Goal: Check status: Check status

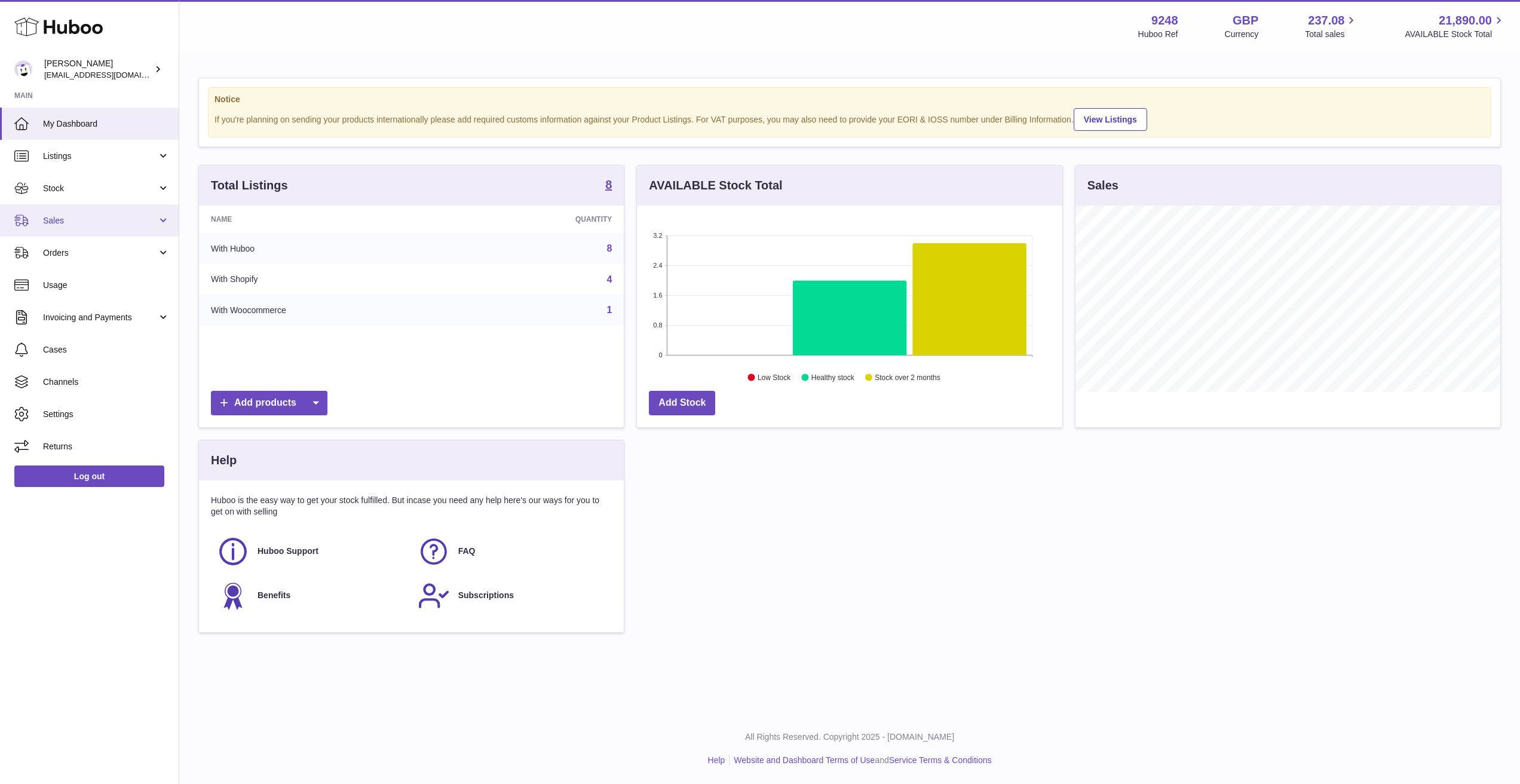
scroll to position [187, 425]
drag, startPoint x: 59, startPoint y: 215, endPoint x: 61, endPoint y: 226, distance: 11.2
click at [60, 215] on span "Sales" at bounding box center [101, 221] width 114 height 11
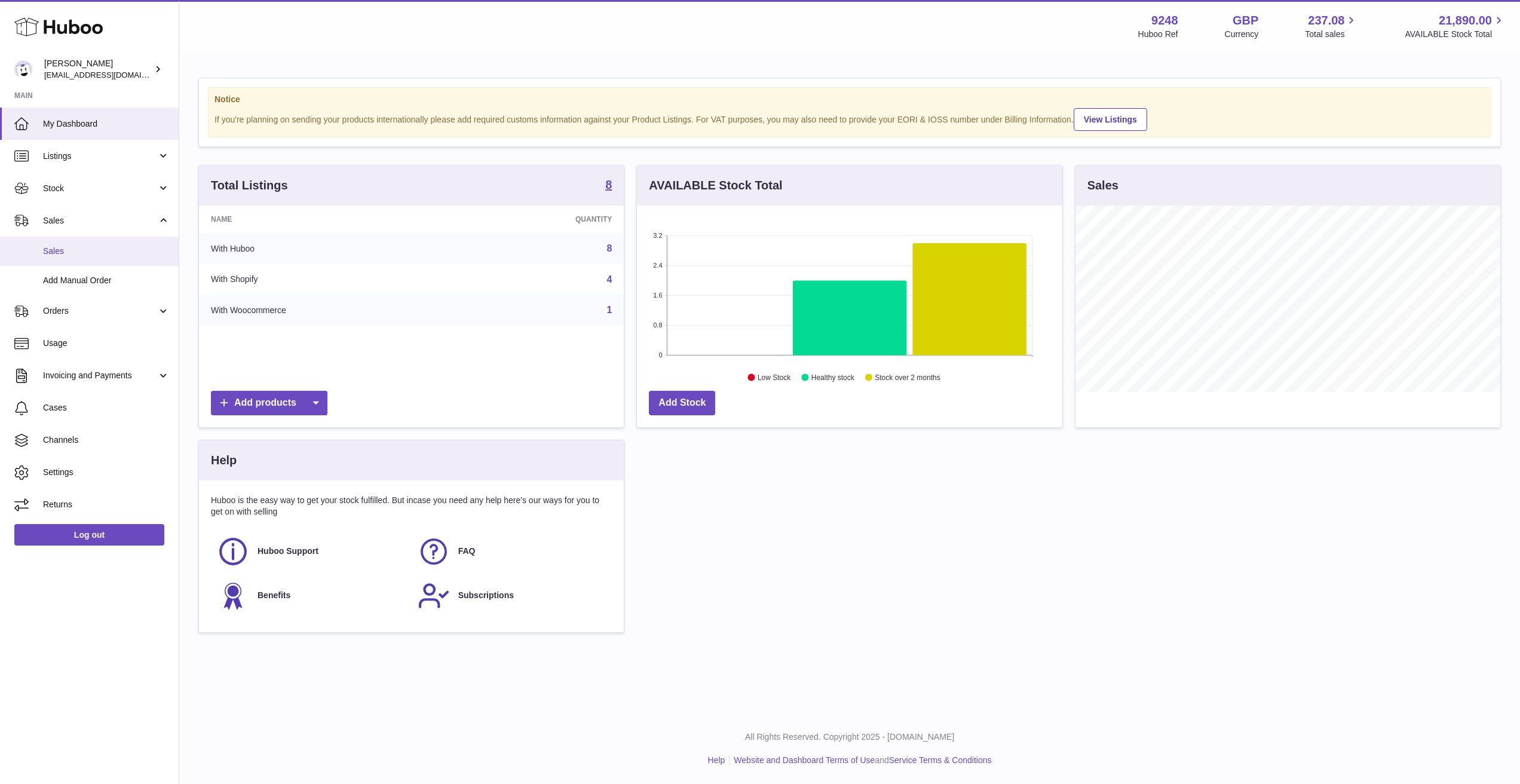
click at [65, 255] on span "Sales" at bounding box center [107, 251] width 127 height 11
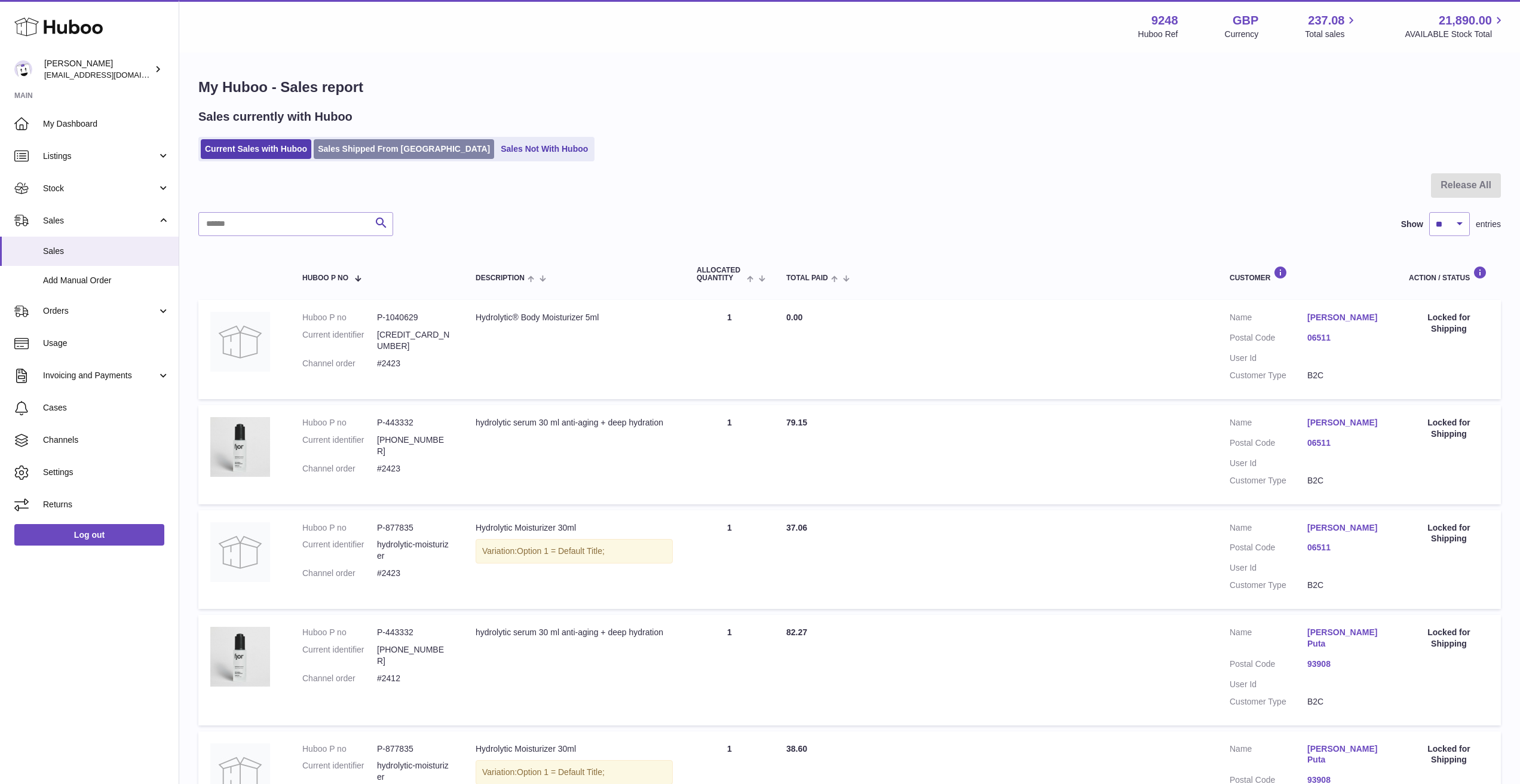
click at [382, 144] on link "Sales Shipped From [GEOGRAPHIC_DATA]" at bounding box center [404, 149] width 180 height 20
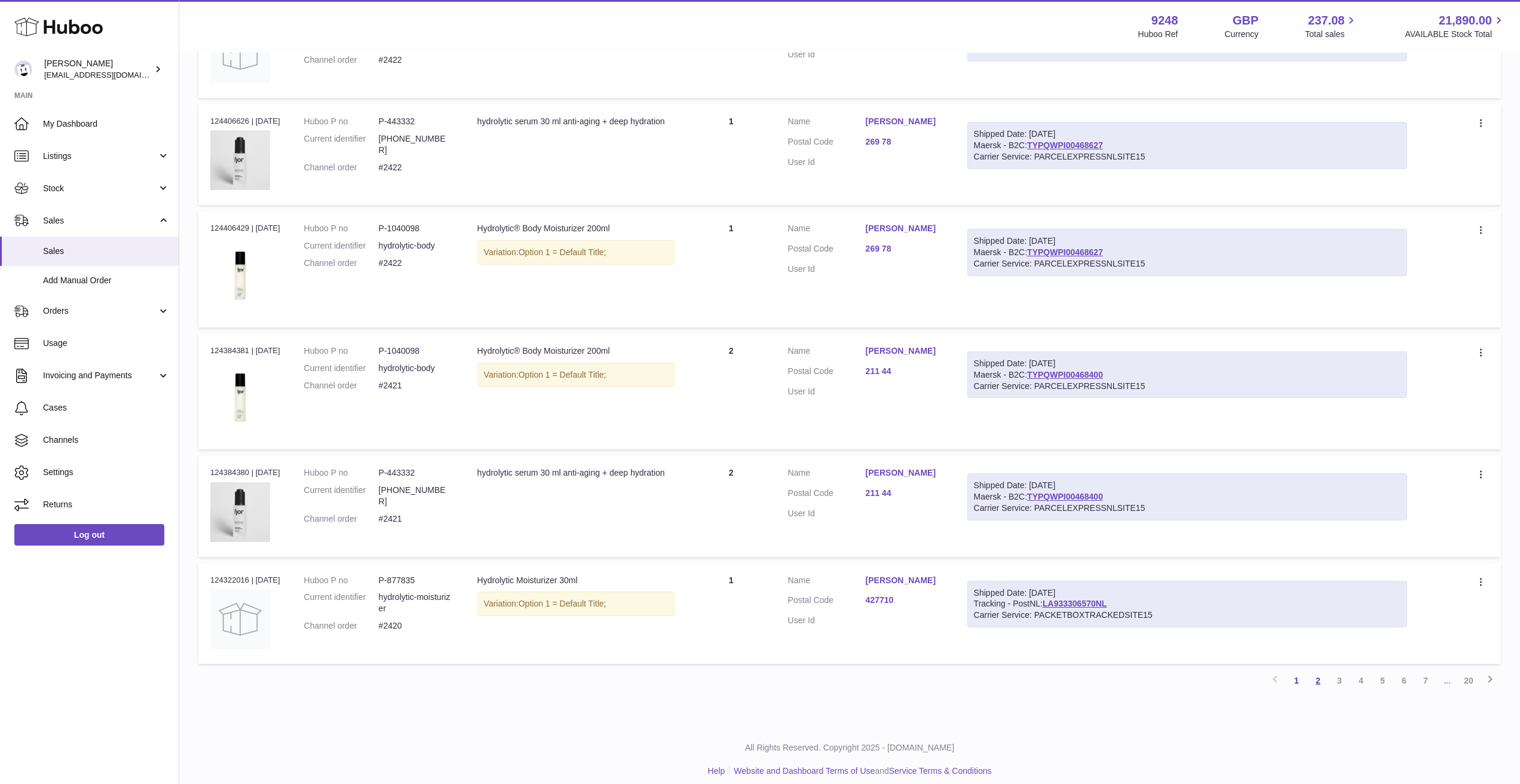
click at [1316, 670] on link "2" at bounding box center [1318, 680] width 21 height 21
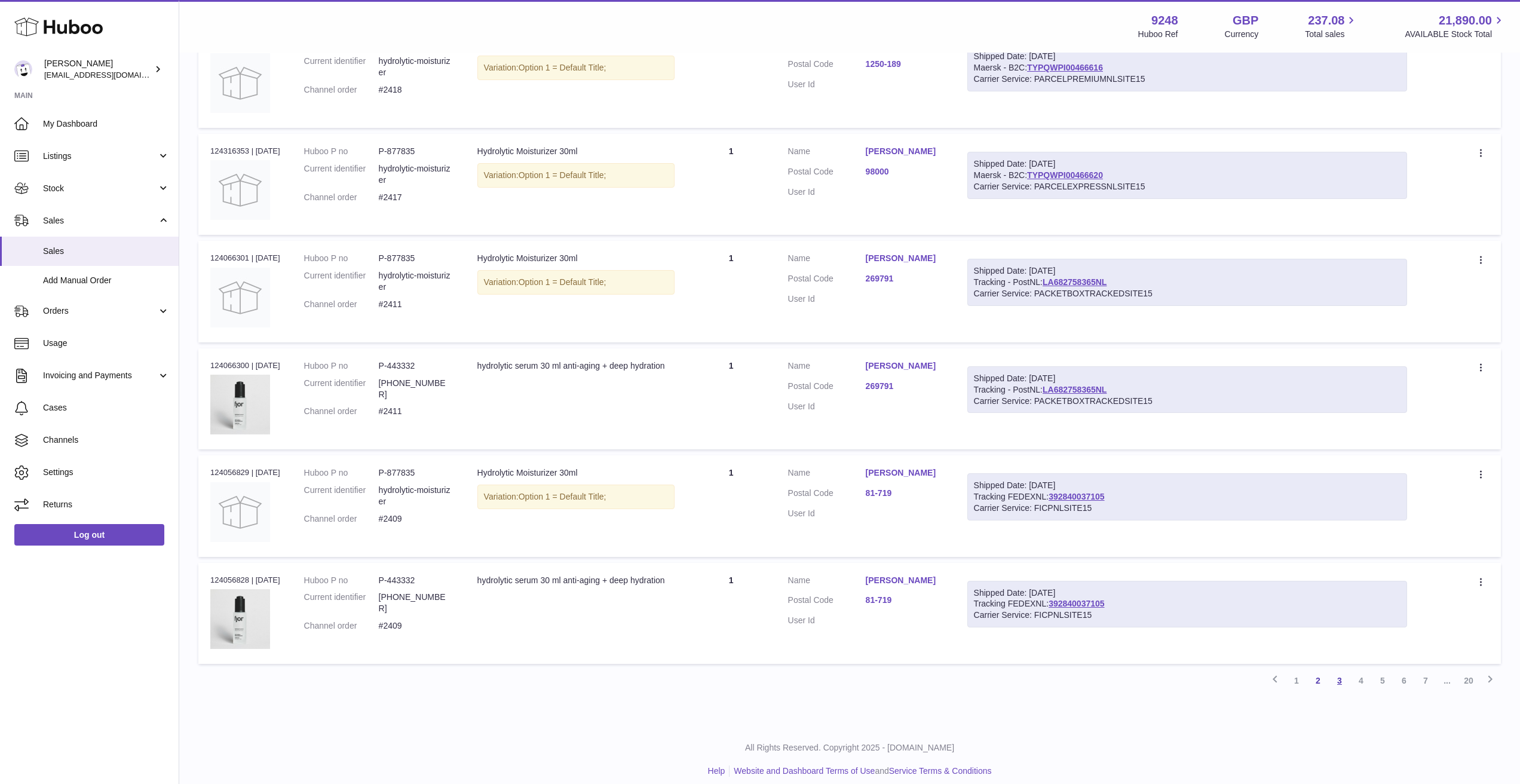
click at [1338, 670] on link "3" at bounding box center [1340, 680] width 21 height 21
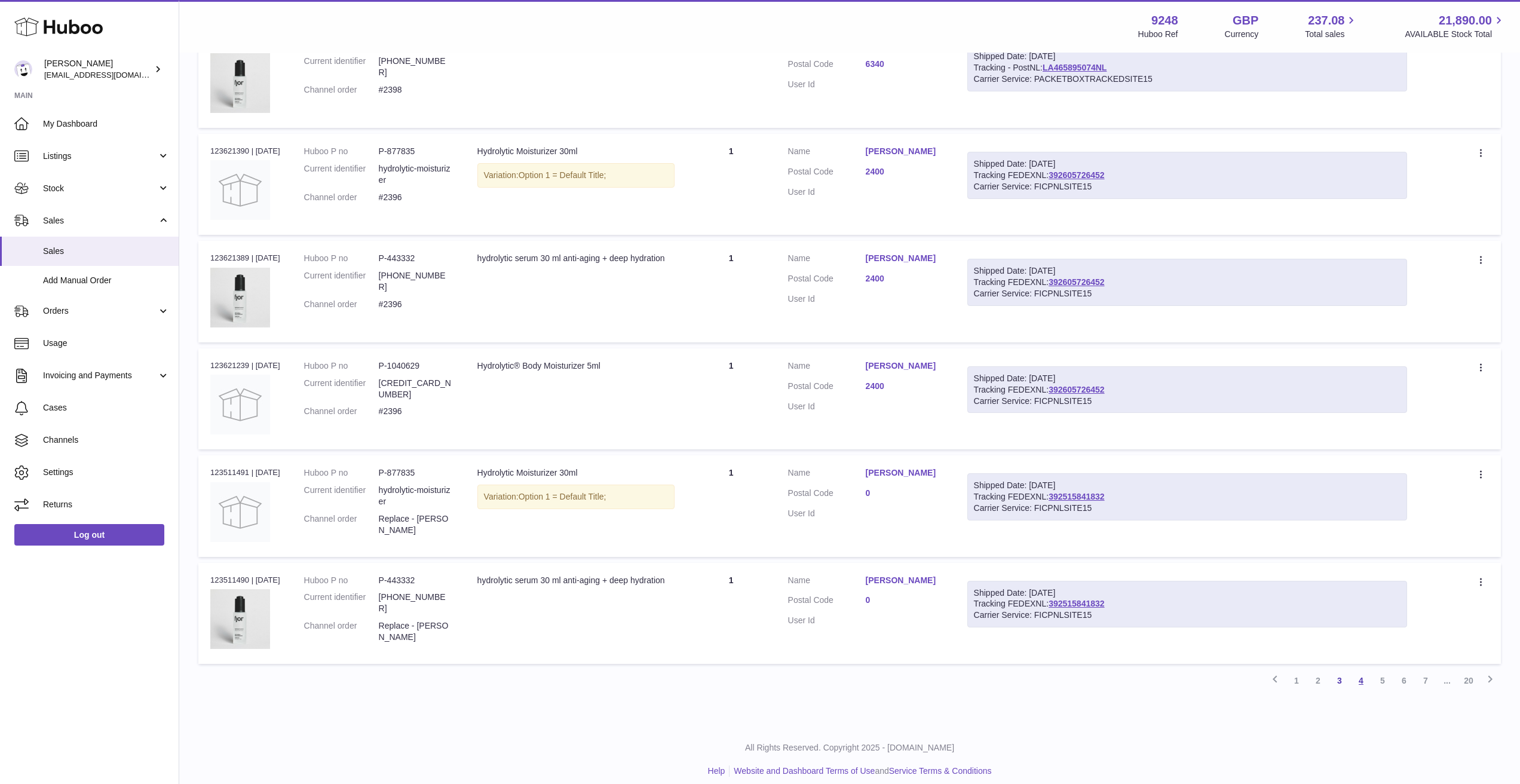
click at [1365, 675] on link "4" at bounding box center [1361, 680] width 21 height 21
